Goal: Navigation & Orientation: Find specific page/section

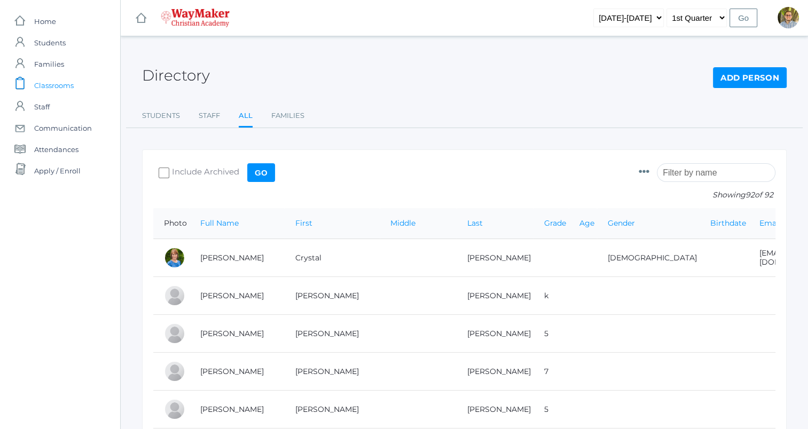
click at [56, 88] on span "Classrooms" at bounding box center [54, 85] width 40 height 21
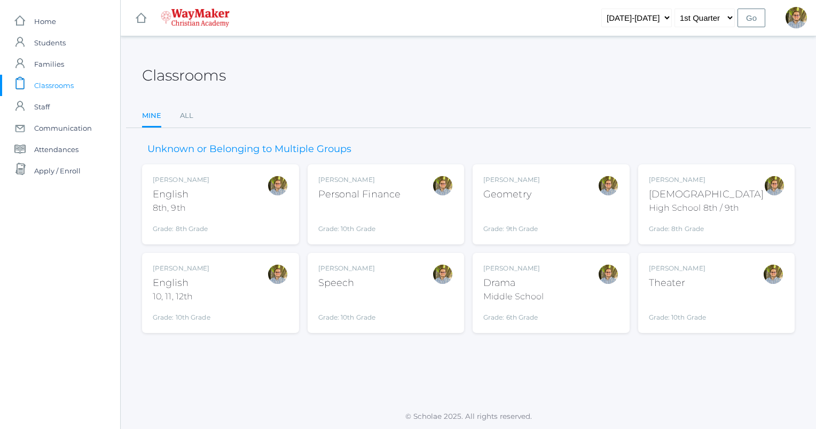
click at [728, 197] on div "Bible" at bounding box center [706, 194] width 115 height 14
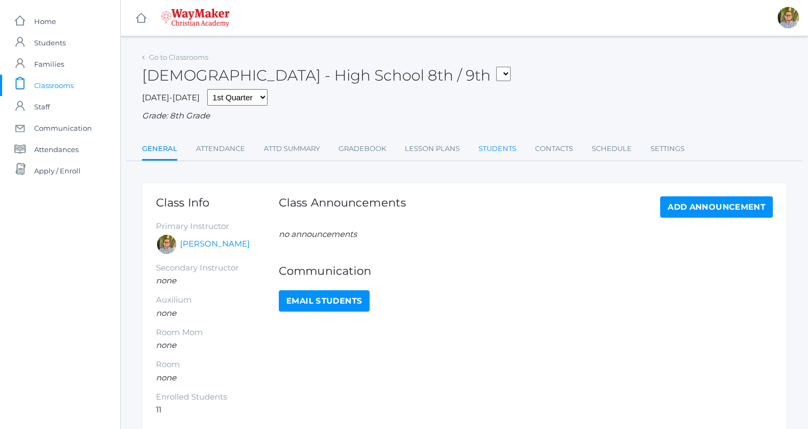
click at [493, 154] on link "Students" at bounding box center [497, 148] width 38 height 21
